Goal: Book appointment/travel/reservation

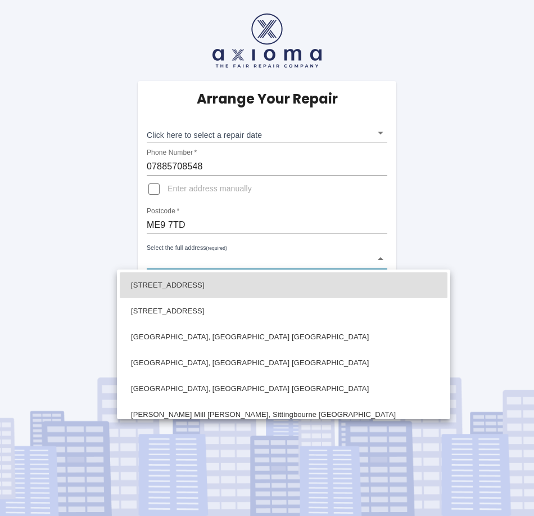
click at [380, 258] on body "Arrange Your Repair Click here to select a repair date ​ Phone Number   * 07885…" at bounding box center [267, 258] width 534 height 516
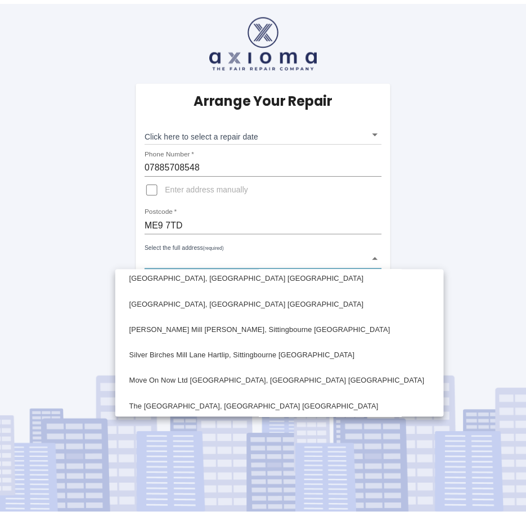
scroll to position [112, 0]
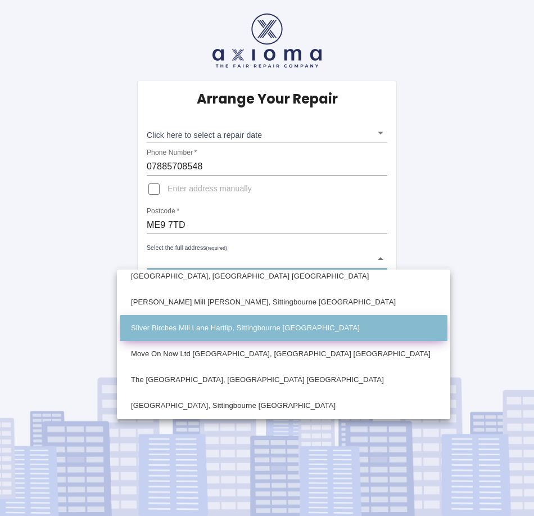
click at [324, 329] on li "Silver Birches Mill Lane Hartlip, Sittingbourne Kent" at bounding box center [284, 328] width 328 height 26
type input "Silver Birches Mill Lane Hartlip, Sittingbourne Kent"
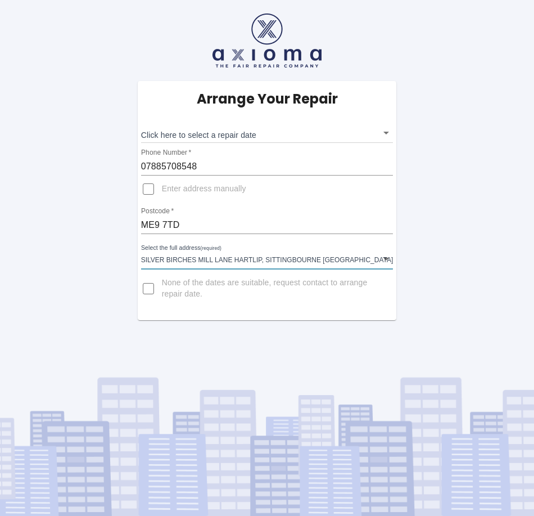
click at [382, 131] on body "Arrange Your Repair Click here to select a repair date ​ Phone Number   * 07885…" at bounding box center [267, 258] width 534 height 516
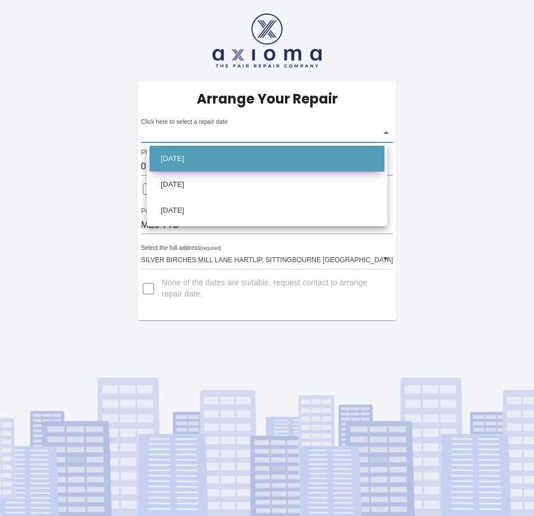
click at [247, 156] on li "Wed Oct 29 2025" at bounding box center [267, 159] width 235 height 26
type input "2025-10-29T00:00:00.000Z"
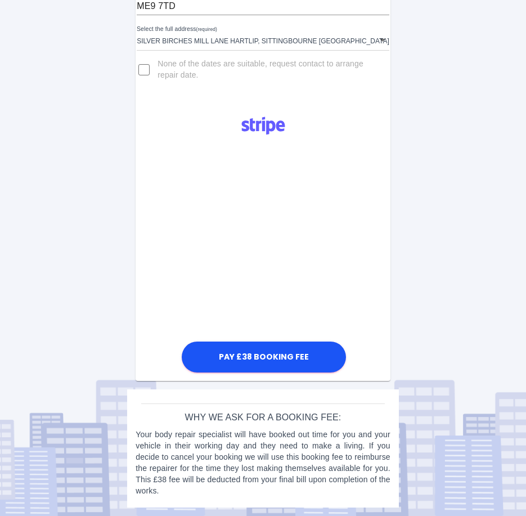
scroll to position [219, 0]
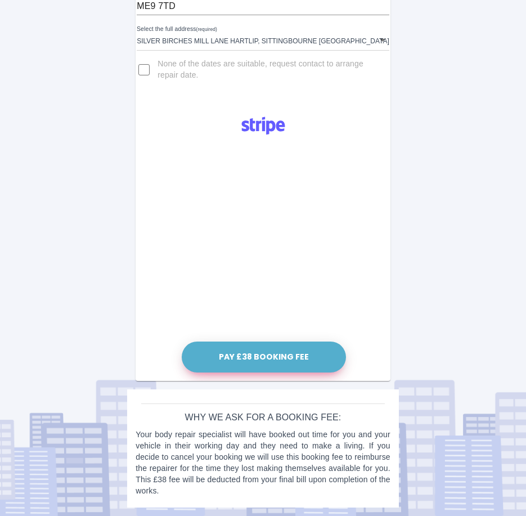
click at [245, 350] on button "Pay £38 Booking Fee" at bounding box center [264, 356] width 164 height 31
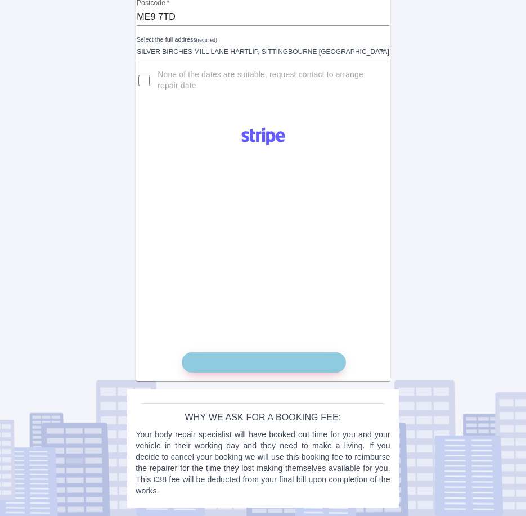
scroll to position [208, 0]
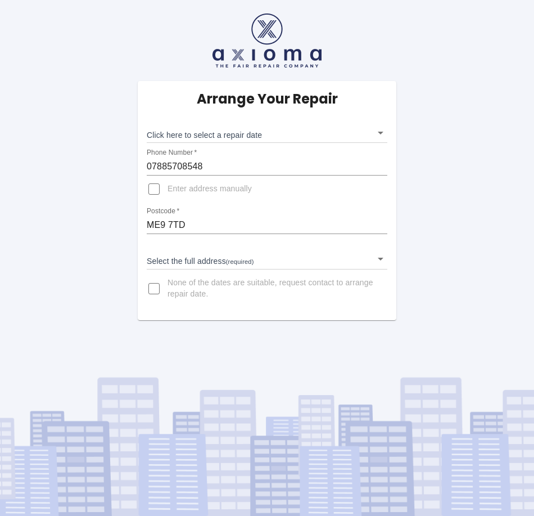
click at [378, 133] on body "Arrange Your Repair Click here to select a repair date ​ Phone Number   * 07885…" at bounding box center [267, 258] width 534 height 516
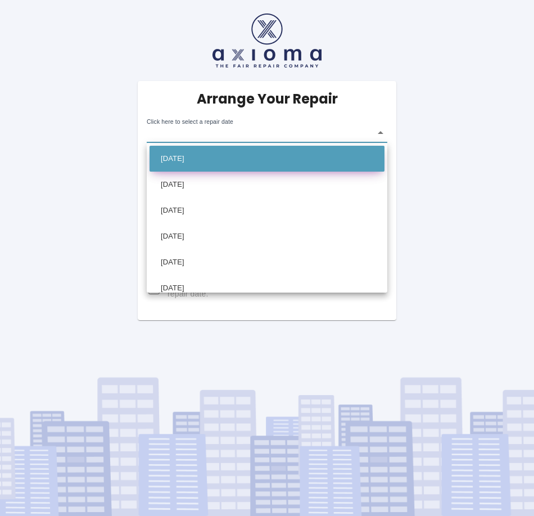
click at [286, 154] on li "Tue Oct 21 2025" at bounding box center [267, 159] width 235 height 26
type input "2025-10-21T00:00:00.000Z"
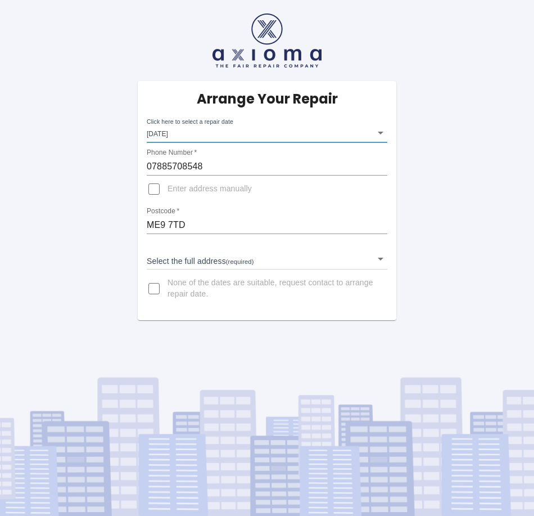
click at [378, 260] on body "Arrange Your Repair Click here to select a repair date Tue Oct 21 2025 2025-10-…" at bounding box center [267, 258] width 534 height 516
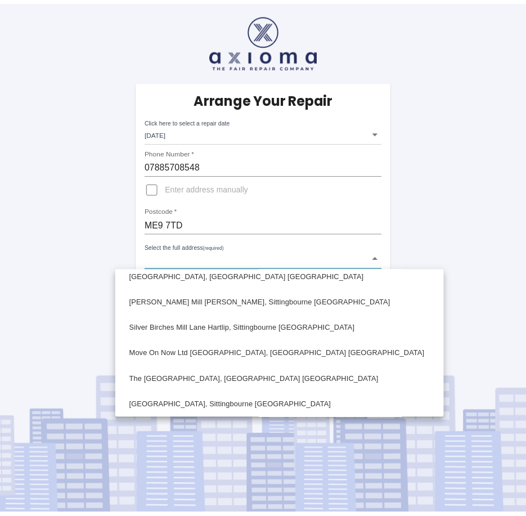
scroll to position [112, 0]
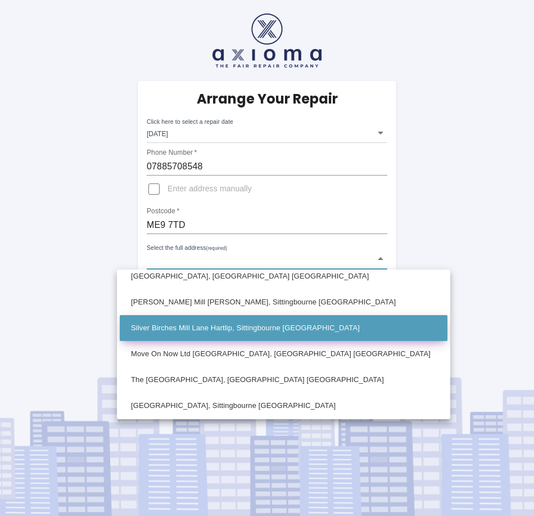
click at [287, 332] on li "Silver Birches Mill Lane Hartlip, Sittingbourne Kent" at bounding box center [284, 328] width 328 height 26
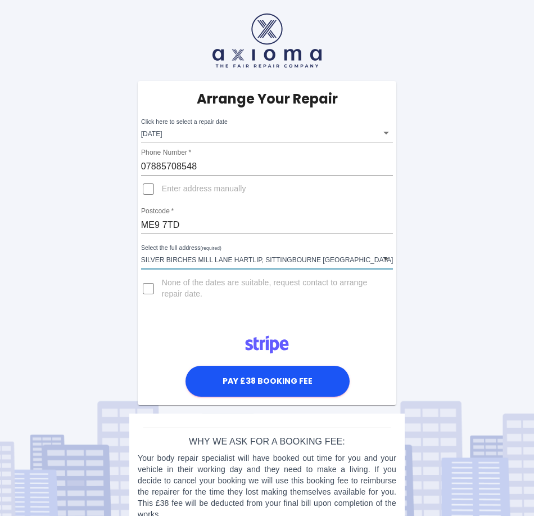
type input "Silver Birches Mill Lane Hartlip, Sittingbourne Kent"
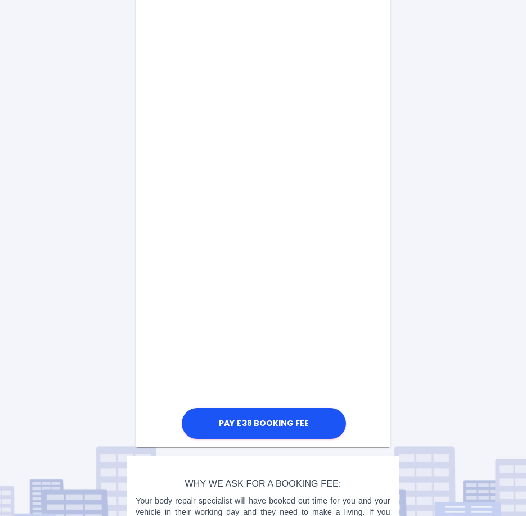
scroll to position [539, 0]
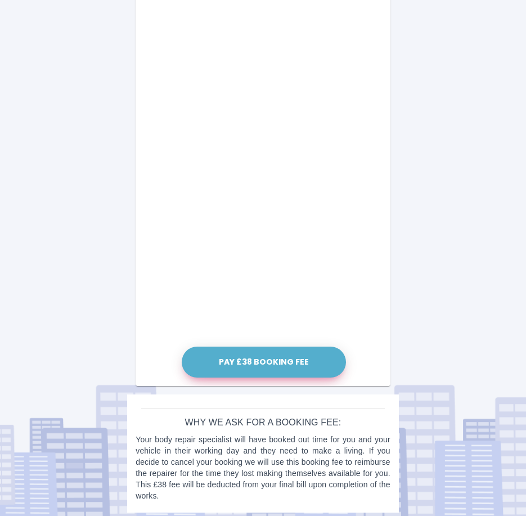
click at [263, 366] on button "Pay £38 Booking Fee" at bounding box center [264, 361] width 164 height 31
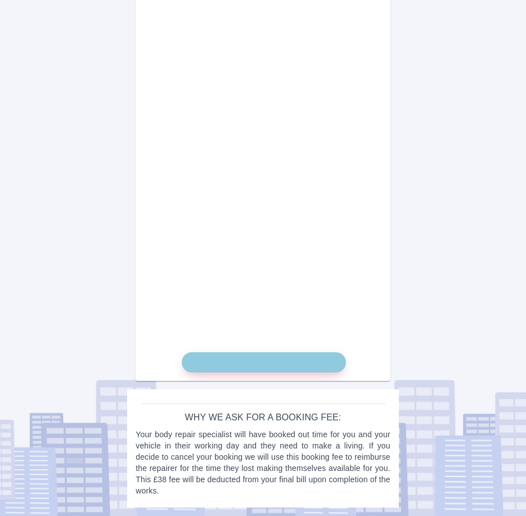
scroll to position [534, 0]
